Goal: Find specific page/section: Find specific page/section

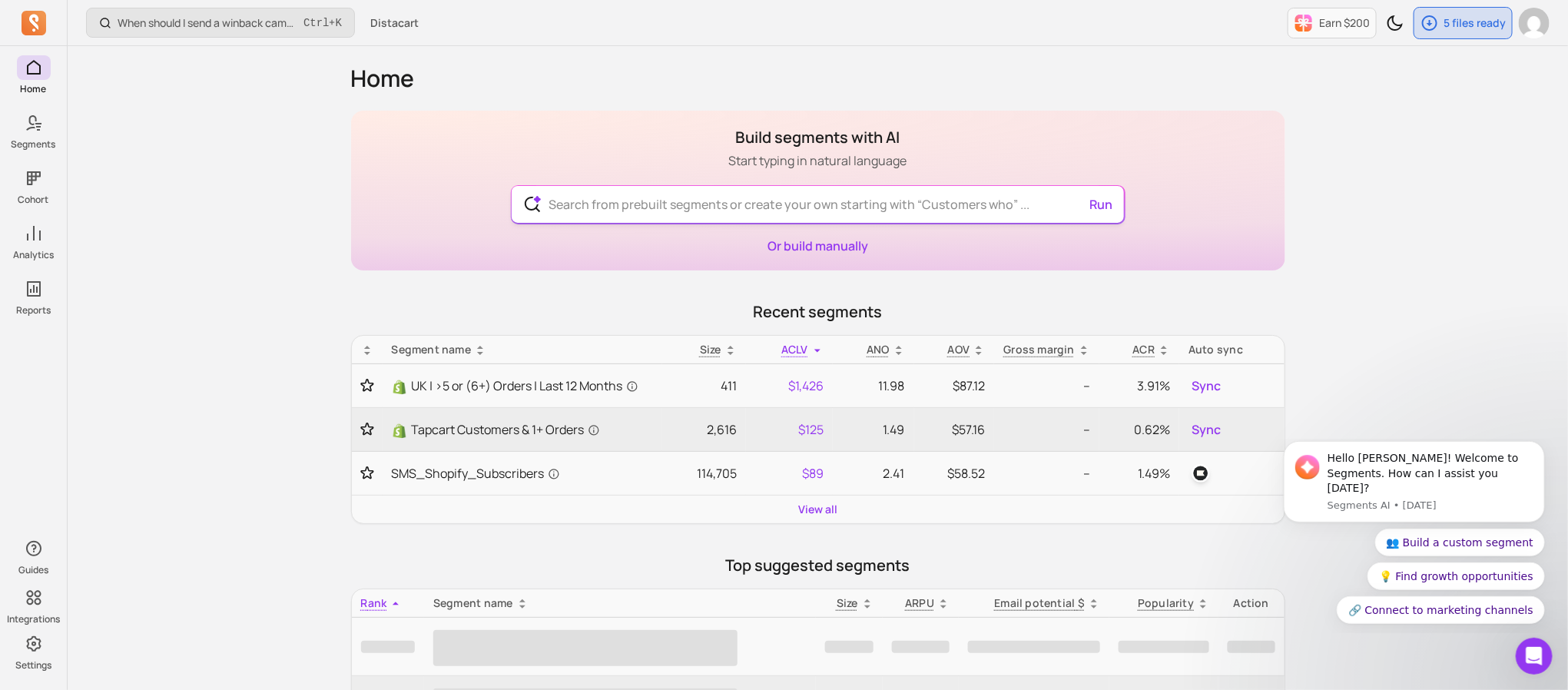
click at [735, 210] on input "text" at bounding box center [817, 205] width 563 height 37
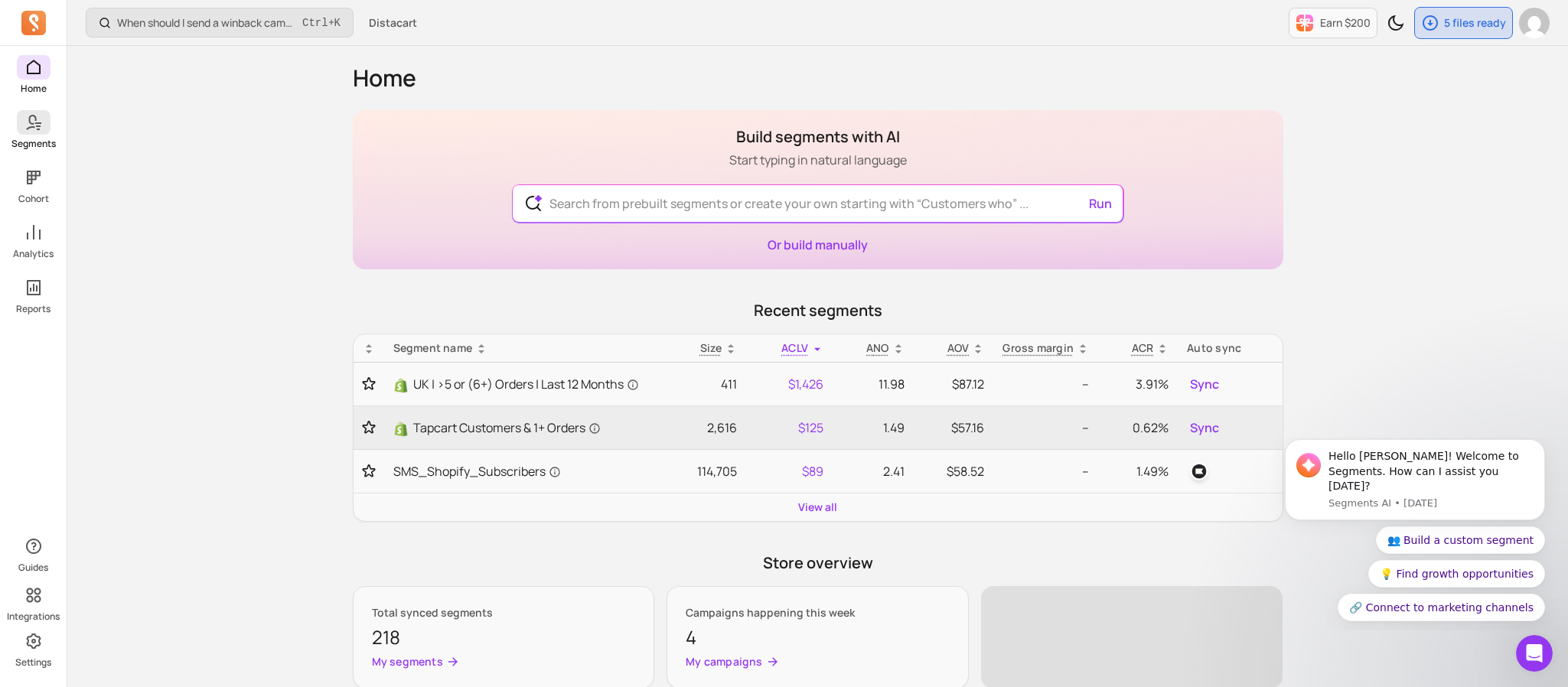
click at [25, 137] on div "Home Segments Cohort Analytics Reports Guides Integrations Settings When should…" at bounding box center [784, 640] width 1568 height 1280
click at [25, 137] on p "Segments" at bounding box center [34, 143] width 45 height 13
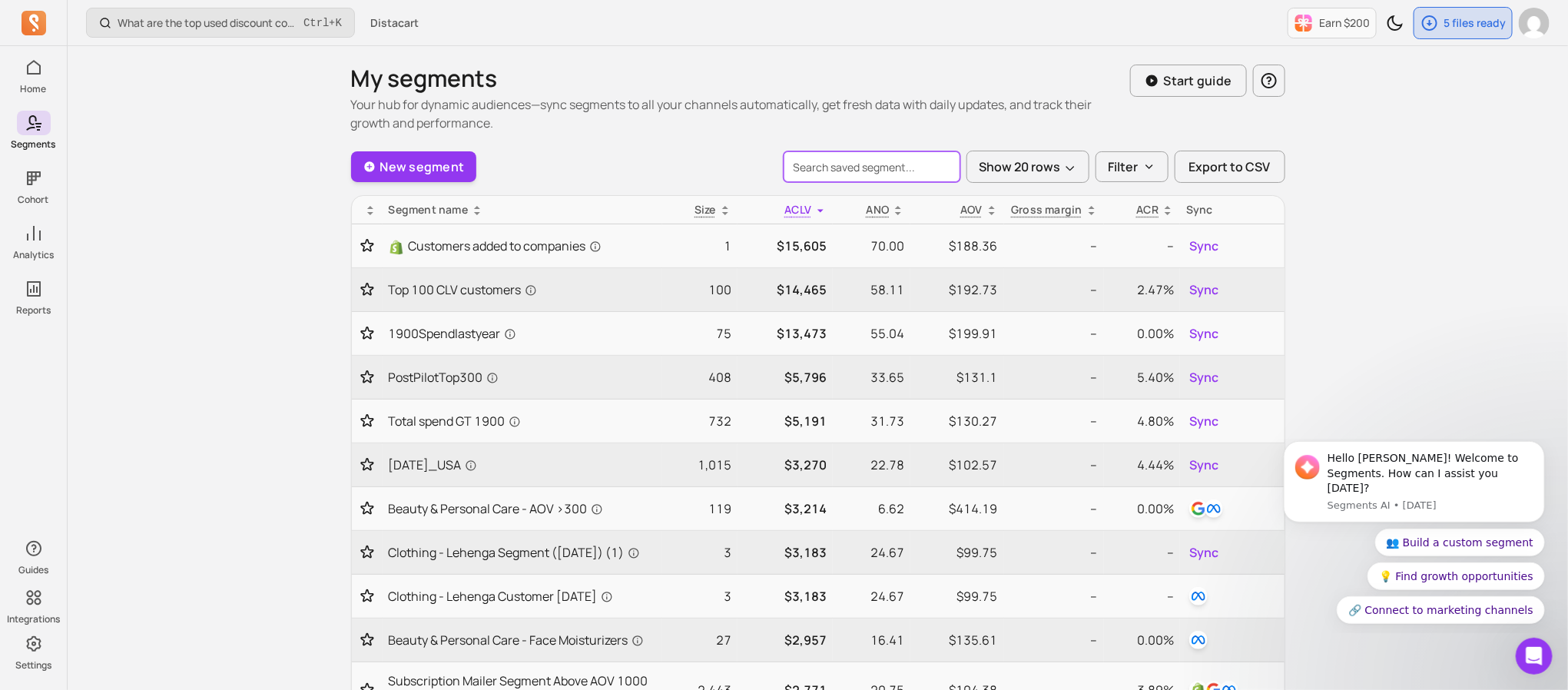
click at [923, 167] on input "search" at bounding box center [872, 167] width 177 height 30
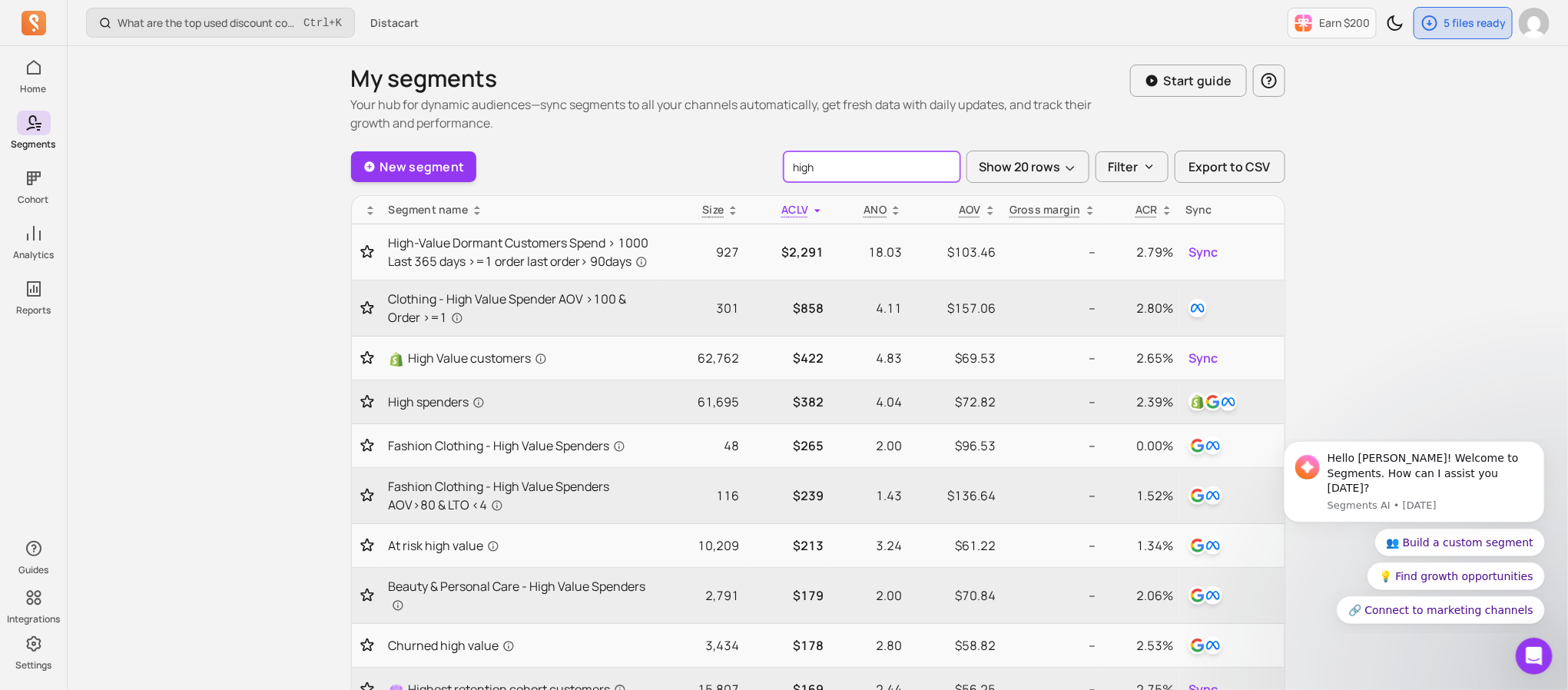
type input "High Potential"
